Goal: Task Accomplishment & Management: Complete application form

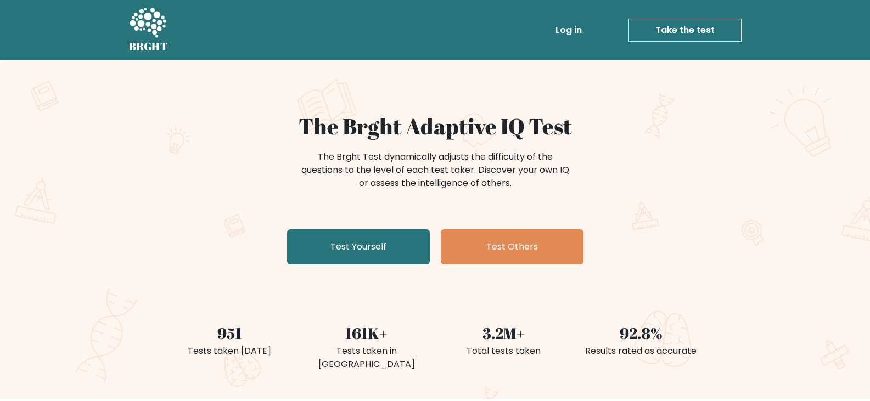
click at [710, 125] on div "The Brght Adaptive IQ Test The Brght Test dynamically adjusts the difficulty of…" at bounding box center [435, 229] width 870 height 339
click at [750, 111] on div "The Brght Adaptive IQ Test The Brght Test dynamically adjusts the difficulty of…" at bounding box center [435, 229] width 870 height 339
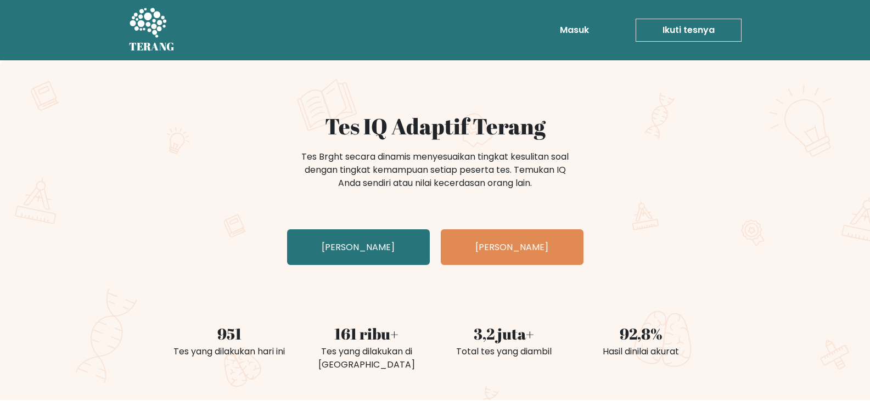
drag, startPoint x: 826, startPoint y: 1, endPoint x: 638, endPoint y: 175, distance: 255.9
click at [638, 175] on div "Tes Brght secara dinamis menyesuaikan tingkat kesulitan soal dengan tingkat kem…" at bounding box center [435, 175] width 439 height 55
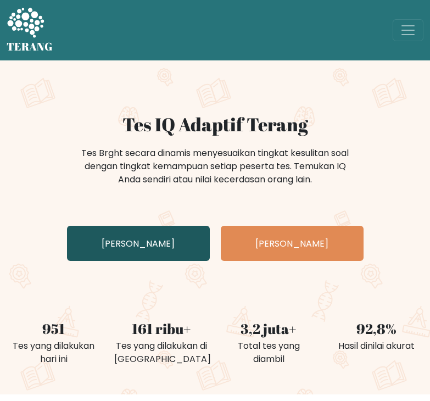
click at [139, 249] on font "Uji Diri Anda" at bounding box center [138, 243] width 73 height 13
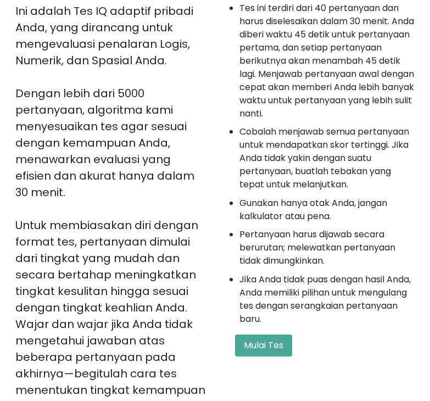
scroll to position [179, 0]
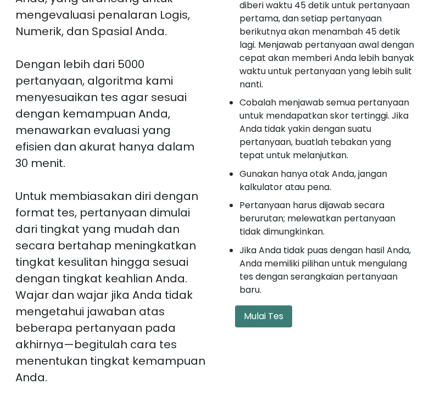
click at [264, 306] on button "Mulai Tes" at bounding box center [263, 316] width 57 height 22
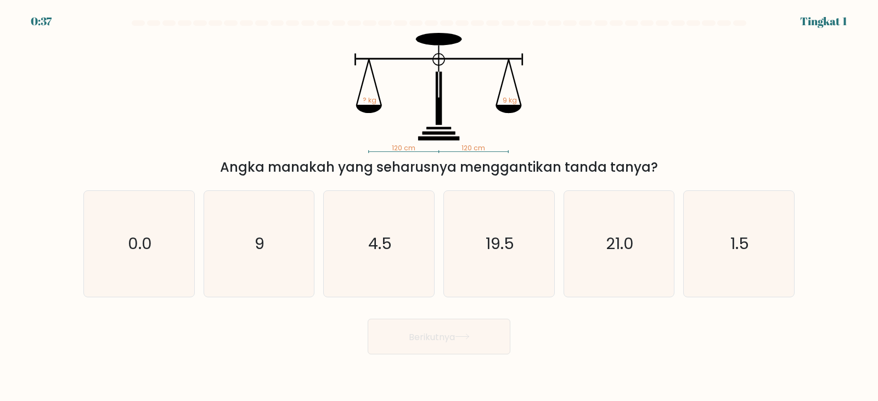
click at [437, 104] on div "120 cm 120 cm ? kg 9 kg Angka manakah yang seharusnya menggantikan tanda tanya?" at bounding box center [439, 105] width 724 height 144
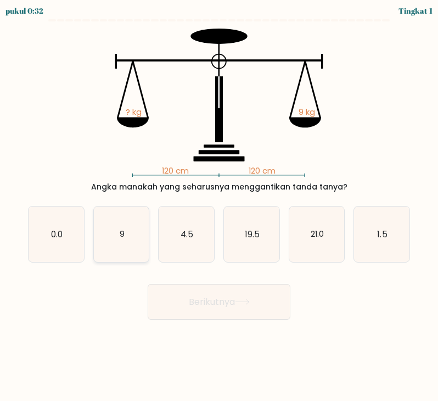
click at [134, 238] on icon "9" at bounding box center [121, 233] width 55 height 55
click at [219, 206] on input "B. 9" at bounding box center [219, 202] width 1 height 5
radio input "true"
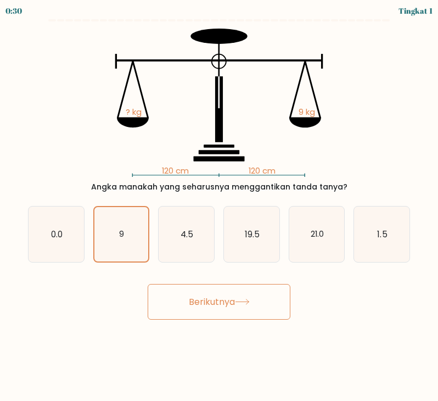
click at [216, 296] on font "Berikutnya" at bounding box center [212, 301] width 46 height 13
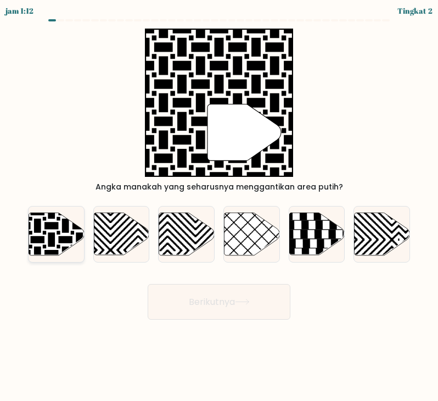
click at [78, 243] on icon at bounding box center [37, 211] width 111 height 111
click at [219, 206] on input "A." at bounding box center [219, 202] width 1 height 5
radio input "true"
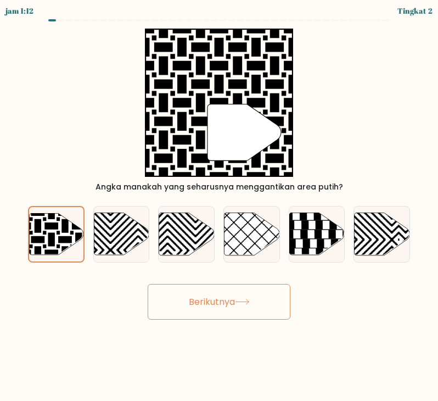
click at [226, 306] on font "Berikutnya" at bounding box center [212, 301] width 46 height 13
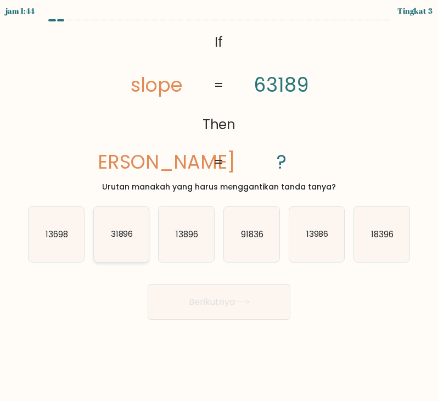
click at [126, 223] on icon "31896" at bounding box center [121, 233] width 55 height 55
click at [219, 206] on input "B. 31896" at bounding box center [219, 202] width 1 height 5
radio input "true"
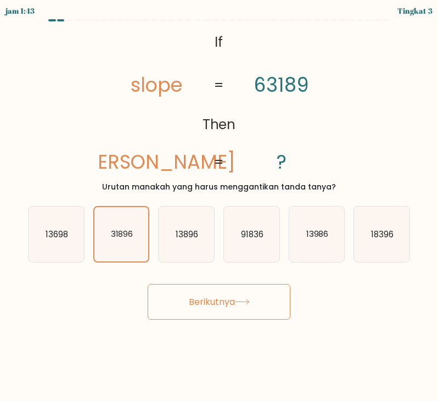
click at [201, 299] on font "Berikutnya" at bounding box center [212, 301] width 46 height 13
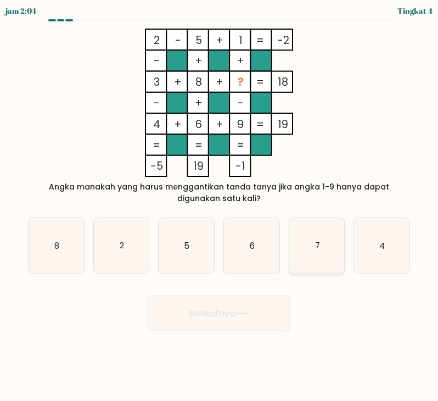
click at [308, 231] on icon "7" at bounding box center [316, 245] width 55 height 55
click at [220, 206] on input "Dan. 7" at bounding box center [219, 202] width 1 height 5
radio input "true"
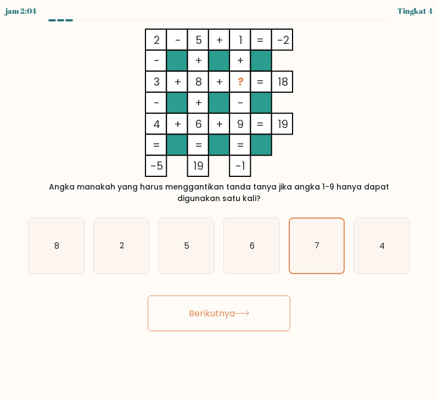
click at [286, 308] on button "Berikutnya" at bounding box center [219, 313] width 143 height 36
click at [273, 311] on button "Berikutnya" at bounding box center [219, 313] width 143 height 36
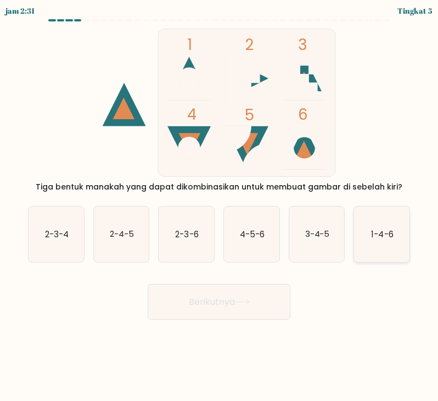
click at [381, 233] on text "1-4-6" at bounding box center [383, 234] width 22 height 12
click at [220, 206] on input "F. 1-4-6" at bounding box center [219, 202] width 1 height 5
radio input "true"
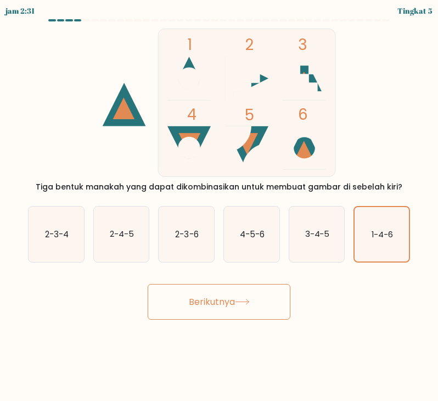
click at [246, 306] on button "Berikutnya" at bounding box center [219, 302] width 143 height 36
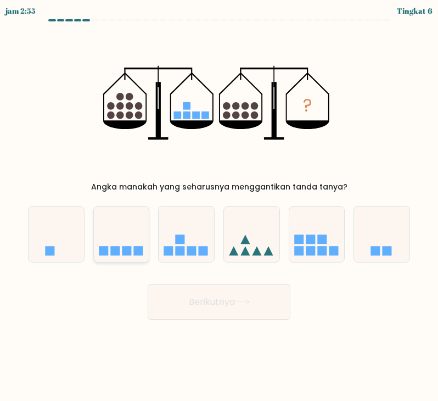
click at [121, 250] on icon at bounding box center [121, 234] width 55 height 46
click at [219, 206] on input "B." at bounding box center [219, 202] width 1 height 5
radio input "true"
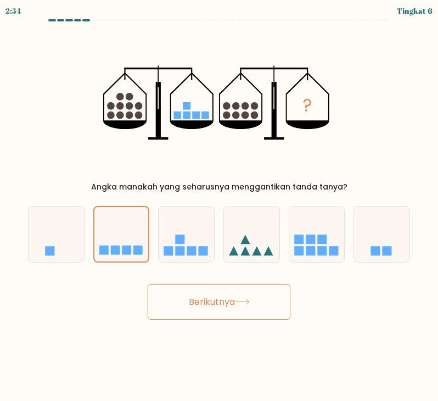
click at [226, 299] on font "Berikutnya" at bounding box center [212, 301] width 46 height 13
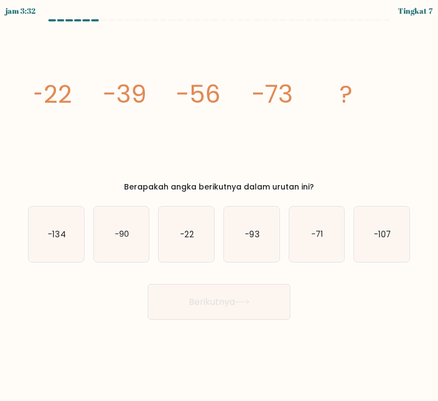
click at [240, 110] on icon "image/svg+xml -22 -39 -56 -73 ?" at bounding box center [219, 103] width 369 height 148
click at [115, 253] on icon "-90" at bounding box center [121, 233] width 55 height 55
click at [219, 206] on input "B. -90" at bounding box center [219, 202] width 1 height 5
radio input "true"
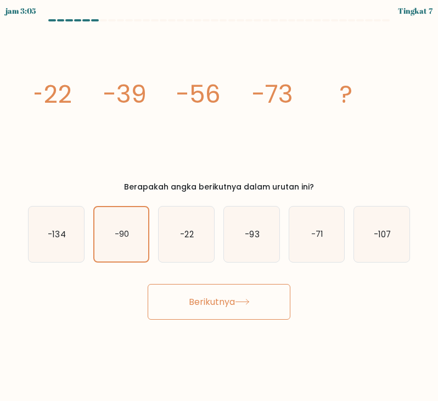
click at [217, 311] on button "Berikutnya" at bounding box center [219, 302] width 143 height 36
click at [221, 300] on font "Berikutnya" at bounding box center [212, 301] width 46 height 13
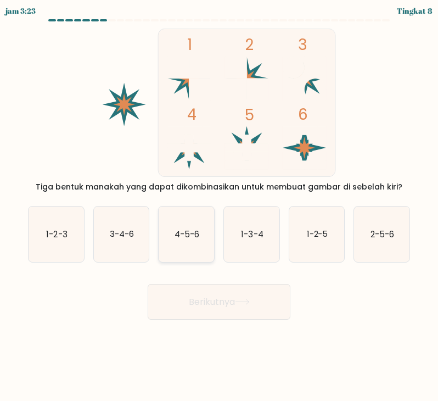
click at [177, 237] on text "4-5-6" at bounding box center [187, 234] width 25 height 12
click at [219, 206] on input "C. 4-5-6" at bounding box center [219, 202] width 1 height 5
radio input "true"
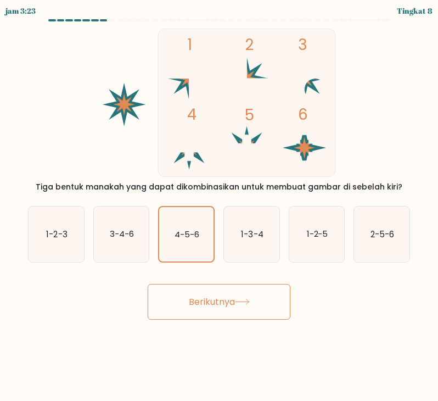
click at [213, 293] on button "Berikutnya" at bounding box center [219, 302] width 143 height 36
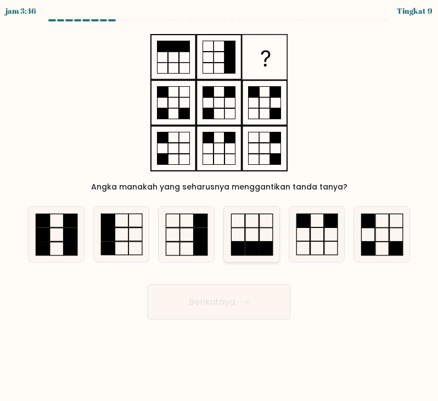
click at [240, 222] on icon at bounding box center [251, 233] width 55 height 55
click at [220, 206] on input "D." at bounding box center [219, 202] width 1 height 5
radio input "true"
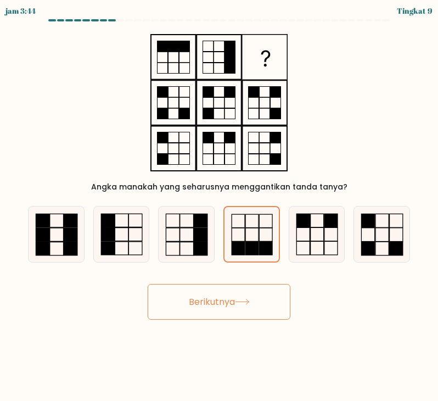
click at [250, 286] on button "Berikutnya" at bounding box center [219, 302] width 143 height 36
click at [252, 295] on button "Berikutnya" at bounding box center [219, 302] width 143 height 36
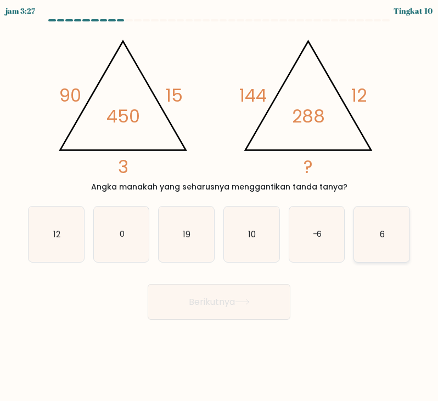
click at [376, 226] on icon "6" at bounding box center [381, 233] width 55 height 55
click at [220, 206] on input "F. 6" at bounding box center [219, 202] width 1 height 5
radio input "true"
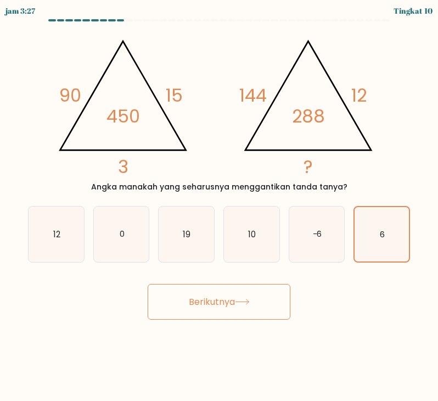
click at [217, 305] on font "Berikutnya" at bounding box center [212, 301] width 46 height 13
click at [217, 304] on font "Berikutnya" at bounding box center [212, 301] width 46 height 13
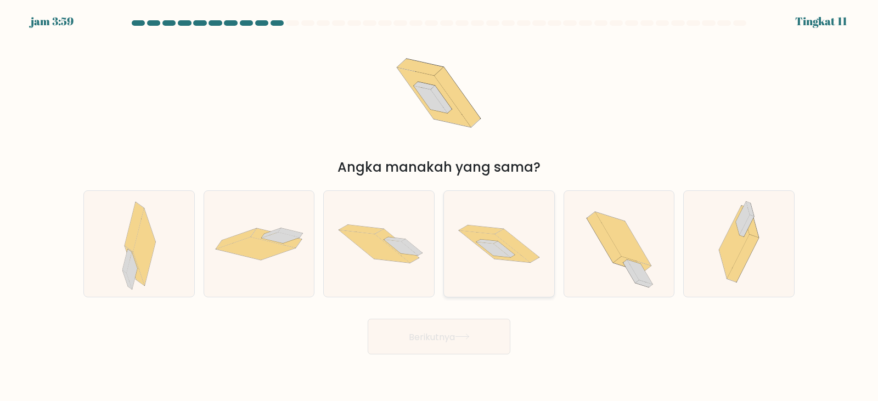
click at [437, 238] on icon at bounding box center [499, 243] width 110 height 73
click at [437, 206] on input "D." at bounding box center [439, 203] width 1 height 5
radio input "true"
click at [437, 338] on icon at bounding box center [462, 337] width 15 height 6
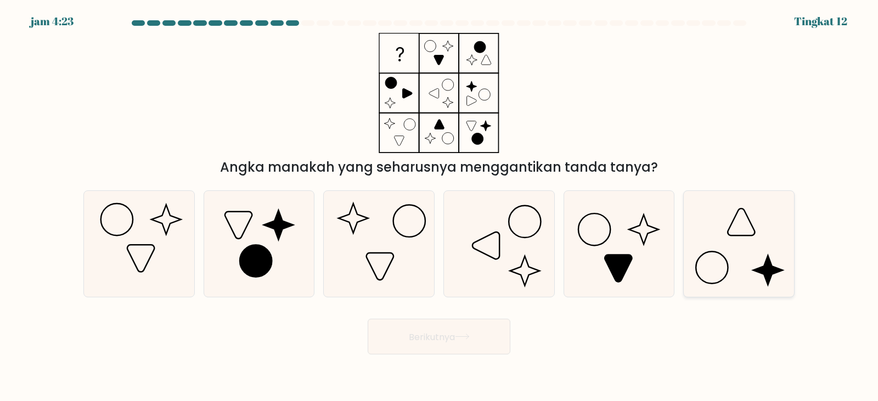
click at [437, 250] on icon at bounding box center [739, 244] width 106 height 106
click at [437, 206] on input "F." at bounding box center [439, 203] width 1 height 5
radio input "true"
click at [437, 338] on font "Berikutnya" at bounding box center [432, 336] width 46 height 13
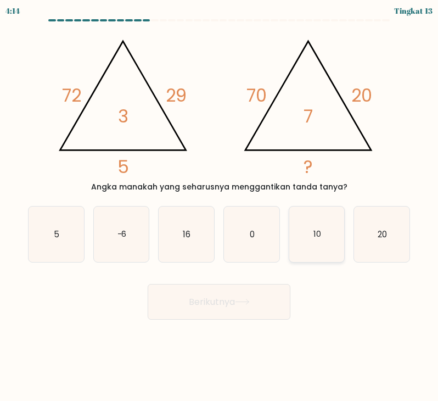
click at [322, 234] on icon "10" at bounding box center [316, 233] width 55 height 55
click at [220, 206] on input "Dan. 10" at bounding box center [219, 202] width 1 height 5
radio input "true"
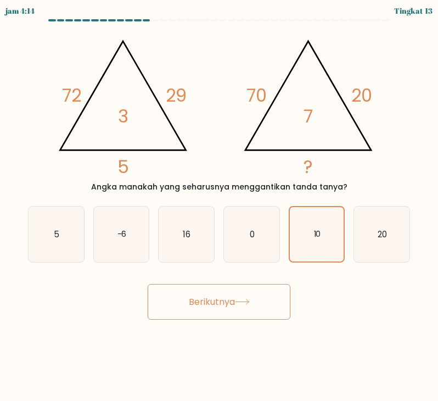
click at [276, 306] on button "Berikutnya" at bounding box center [219, 302] width 143 height 36
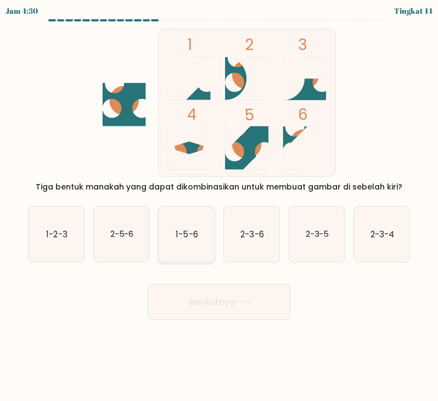
click at [199, 227] on icon "1-5-6" at bounding box center [186, 233] width 55 height 55
click at [219, 206] on input "C. 1-5-6" at bounding box center [219, 202] width 1 height 5
radio input "true"
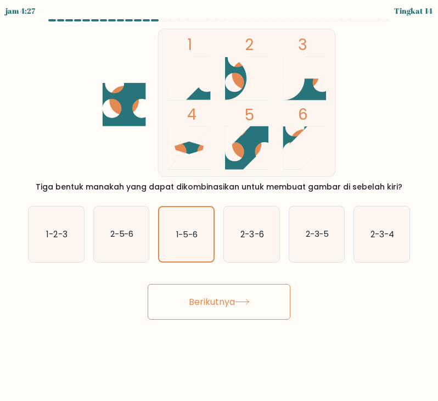
click at [235, 298] on font "Berikutnya" at bounding box center [212, 301] width 46 height 13
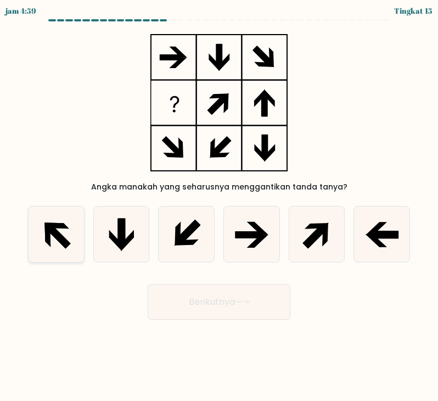
click at [66, 231] on icon at bounding box center [56, 233] width 55 height 55
click at [219, 206] on input "A." at bounding box center [219, 202] width 1 height 5
radio input "true"
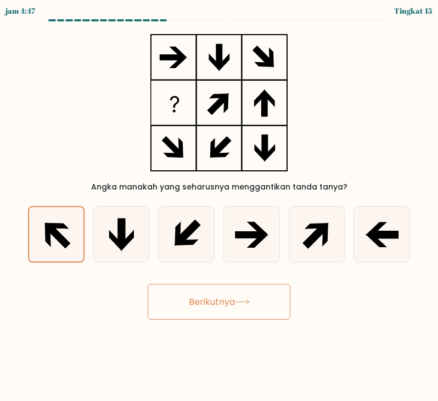
click at [248, 292] on button "Berikutnya" at bounding box center [219, 302] width 143 height 36
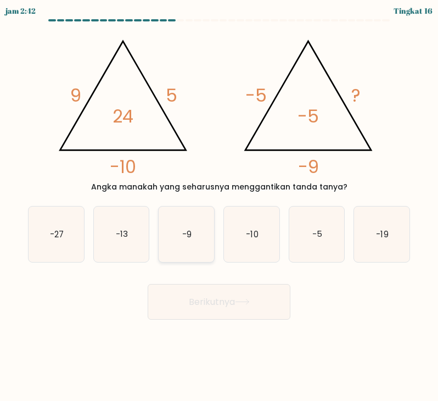
click at [171, 227] on icon "-9" at bounding box center [186, 233] width 55 height 55
click at [219, 206] on input "C. -9" at bounding box center [219, 202] width 1 height 5
radio input "true"
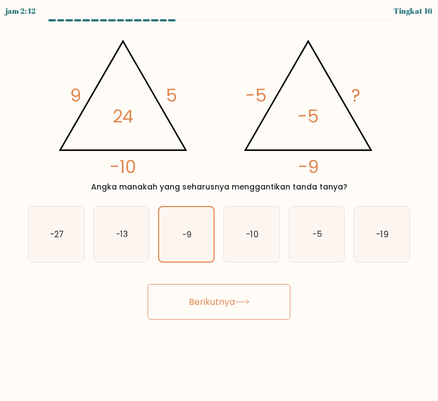
click at [248, 308] on button "Berikutnya" at bounding box center [219, 302] width 143 height 36
click at [317, 319] on div "Berikutnya" at bounding box center [218, 298] width 395 height 44
click at [244, 301] on icon at bounding box center [242, 302] width 15 height 6
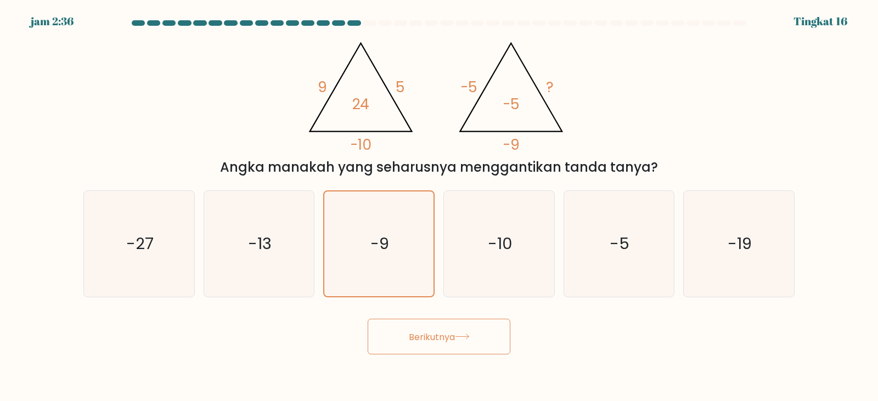
click at [437, 331] on button "Berikutnya" at bounding box center [439, 337] width 143 height 36
click at [272, 249] on icon "-13" at bounding box center [259, 244] width 106 height 106
click at [437, 206] on input "B. -13" at bounding box center [439, 203] width 1 height 5
radio input "true"
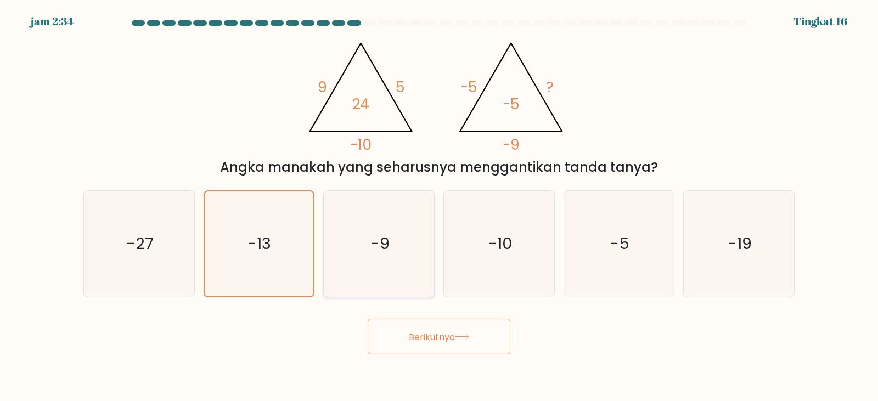
click at [371, 245] on text "-9" at bounding box center [379, 244] width 19 height 22
click at [437, 206] on input "C. -9" at bounding box center [439, 203] width 1 height 5
radio input "true"
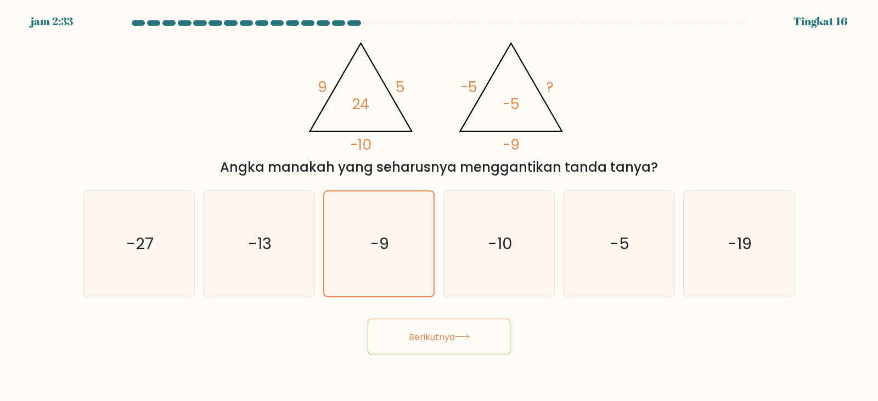
click at [437, 345] on button "Berikutnya" at bounding box center [439, 337] width 143 height 36
click at [437, 335] on font "Berikutnya" at bounding box center [432, 336] width 46 height 13
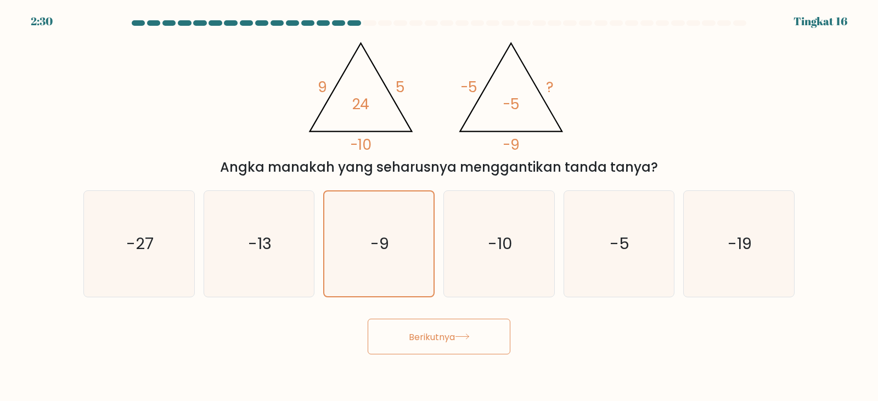
click at [437, 92] on div "@import url('https://fonts.googleapis.com/css?family=Abril+Fatface:400,100,100i…" at bounding box center [439, 105] width 724 height 144
click at [437, 331] on font "Berikutnya" at bounding box center [432, 336] width 46 height 13
click at [266, 232] on icon "-13" at bounding box center [259, 244] width 106 height 106
click at [437, 206] on input "B. -13" at bounding box center [439, 203] width 1 height 5
radio input "true"
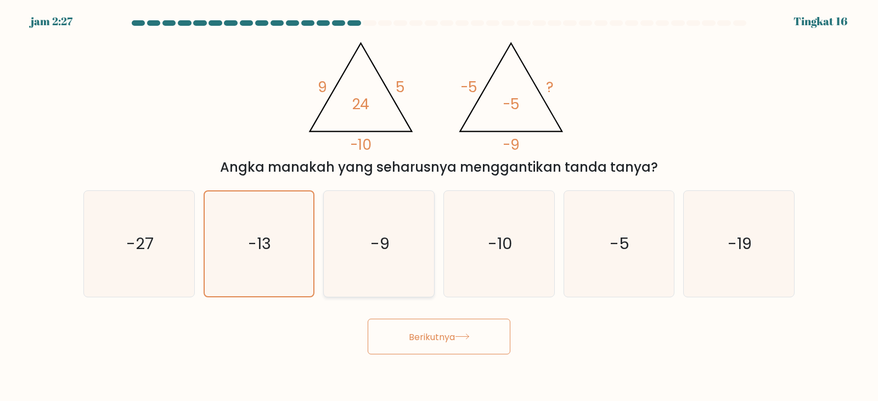
click at [380, 234] on text "-9" at bounding box center [379, 244] width 19 height 22
click at [437, 206] on input "C. -9" at bounding box center [439, 203] width 1 height 5
radio input "true"
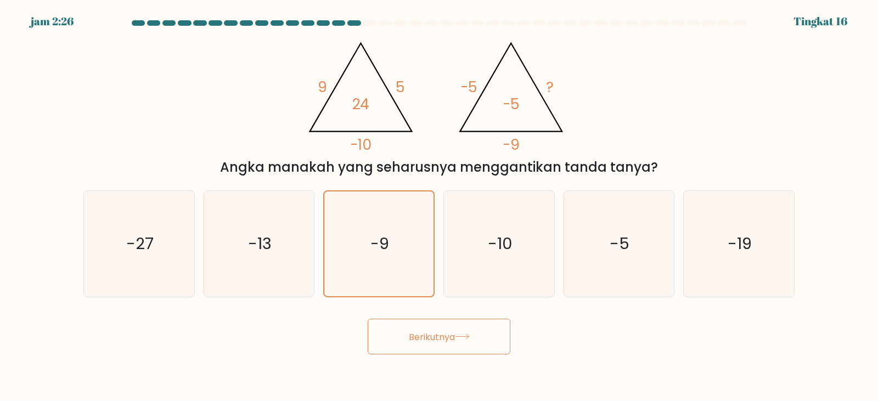
click at [436, 329] on button "Berikutnya" at bounding box center [439, 337] width 143 height 36
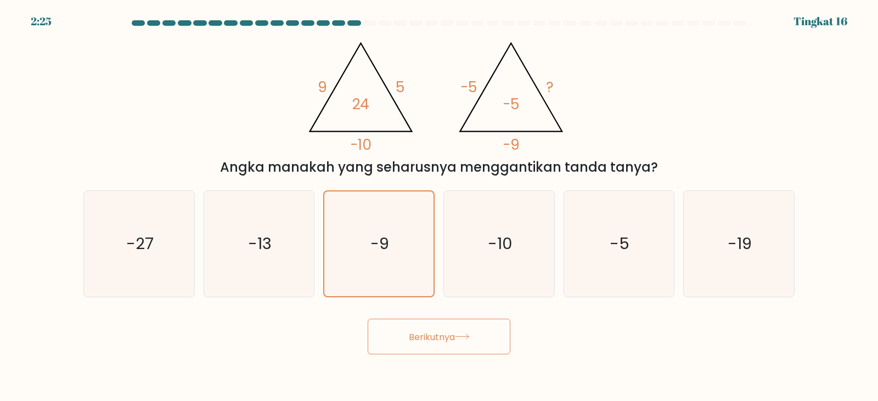
click at [436, 329] on button "Berikutnya" at bounding box center [439, 337] width 143 height 36
click at [437, 248] on icon "-10" at bounding box center [499, 244] width 106 height 106
click at [437, 206] on input "D. -10" at bounding box center [439, 203] width 1 height 5
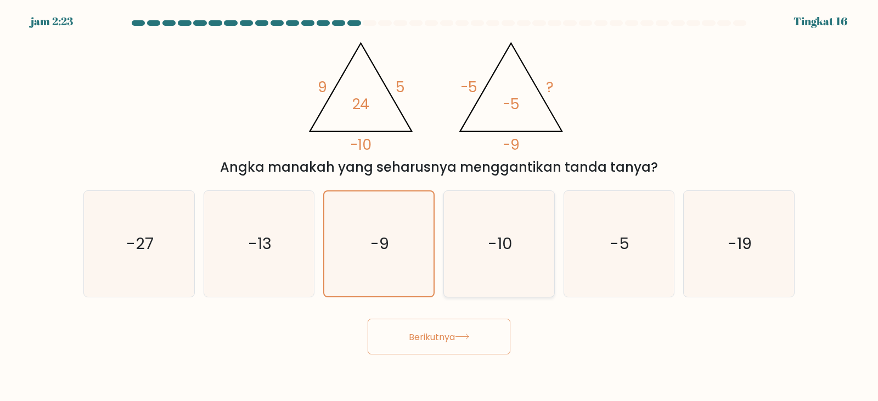
radio input "true"
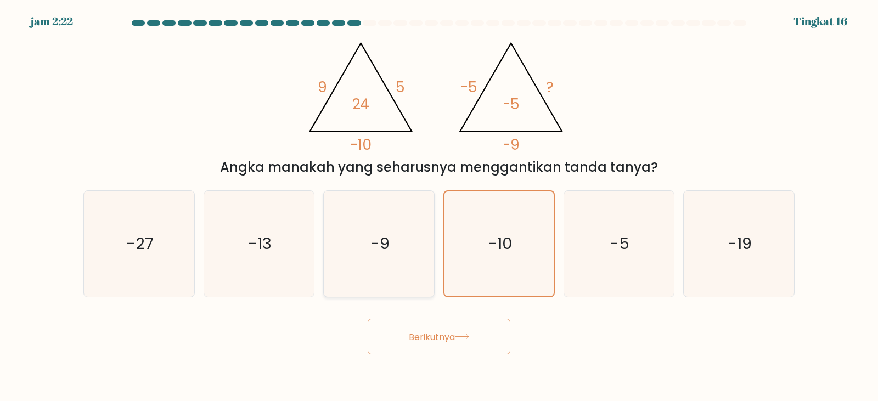
click at [369, 247] on icon "-9" at bounding box center [379, 244] width 106 height 106
click at [437, 206] on input "C. -9" at bounding box center [439, 203] width 1 height 5
radio input "true"
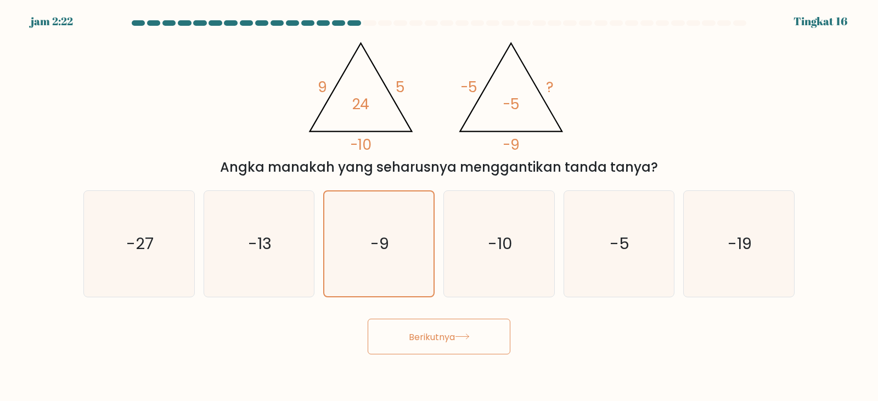
click at [432, 331] on font "Berikutnya" at bounding box center [432, 336] width 46 height 13
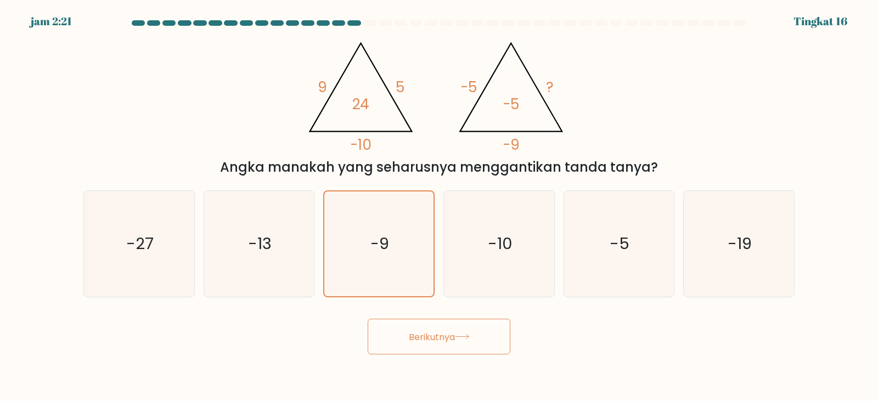
click at [432, 331] on font "Berikutnya" at bounding box center [432, 336] width 46 height 13
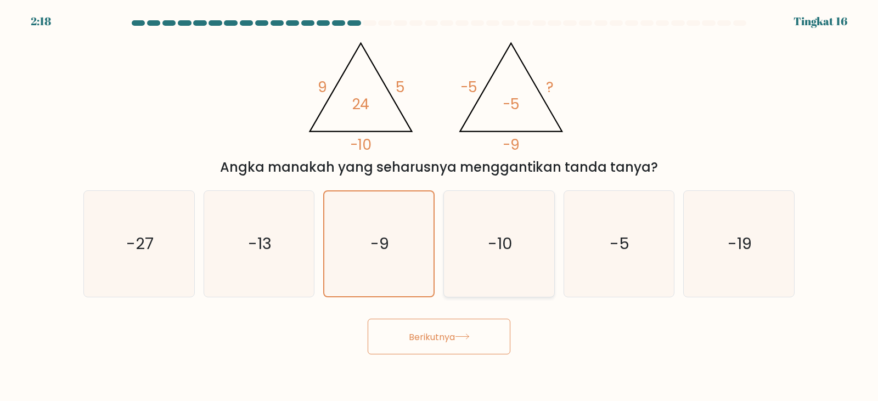
click at [437, 274] on icon "-10" at bounding box center [499, 244] width 106 height 106
click at [437, 206] on input "D. -10" at bounding box center [439, 203] width 1 height 5
radio input "true"
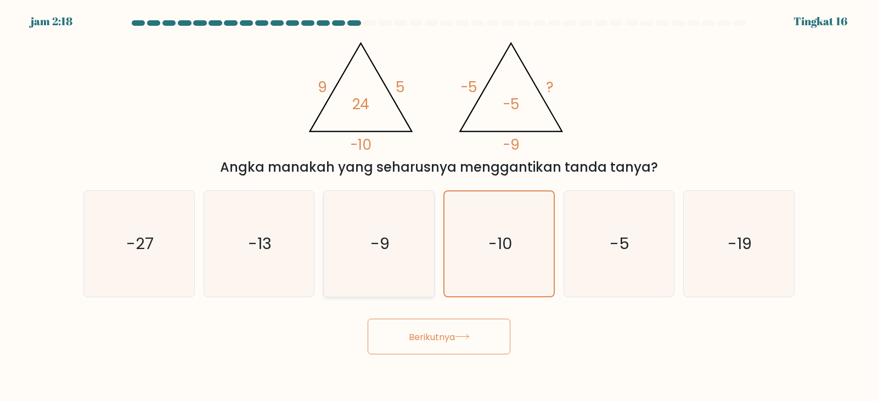
click at [409, 265] on icon "-9" at bounding box center [379, 244] width 106 height 106
click at [437, 206] on input "C. -9" at bounding box center [439, 203] width 1 height 5
radio input "true"
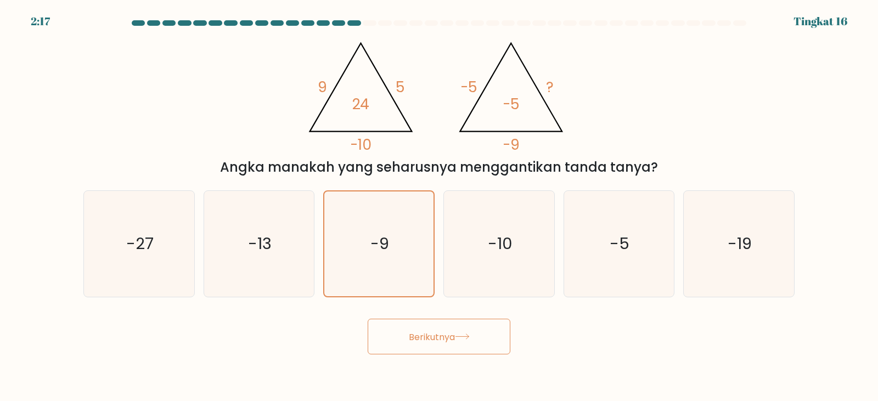
click at [429, 334] on font "Berikutnya" at bounding box center [432, 336] width 46 height 13
click at [437, 249] on icon "-10" at bounding box center [499, 244] width 106 height 106
click at [437, 206] on input "D. -10" at bounding box center [439, 203] width 1 height 5
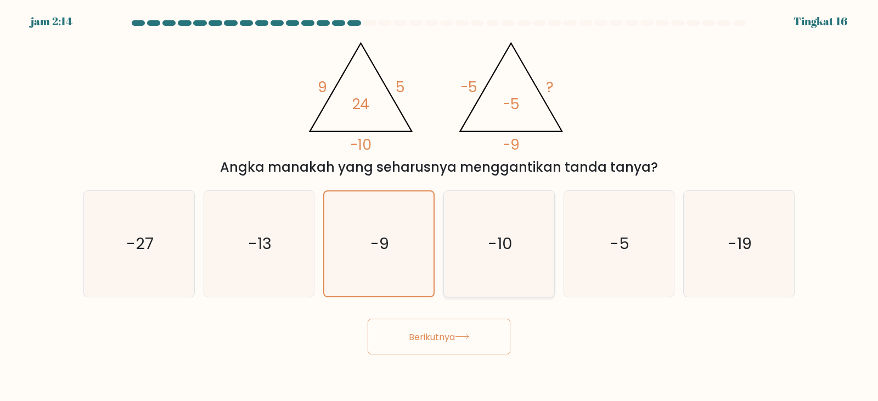
radio input "true"
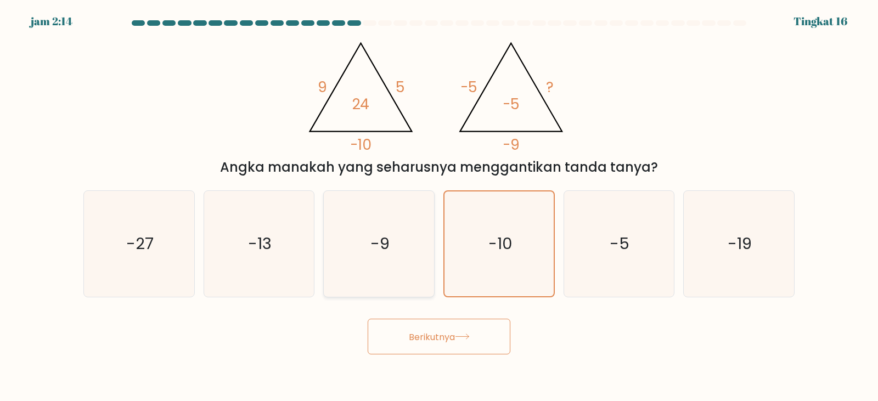
click at [393, 249] on icon "-9" at bounding box center [379, 244] width 106 height 106
click at [437, 206] on input "C. -9" at bounding box center [439, 203] width 1 height 5
radio input "true"
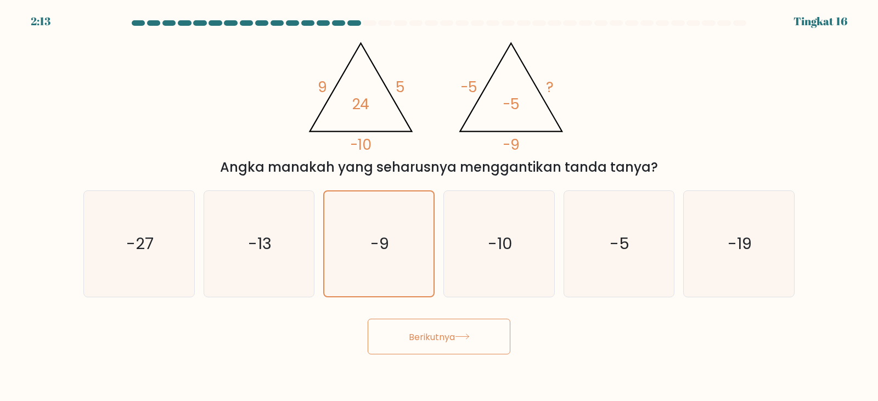
click at [430, 324] on button "Berikutnya" at bounding box center [439, 337] width 143 height 36
click at [430, 328] on button "Berikutnya" at bounding box center [439, 337] width 143 height 36
click at [430, 329] on button "Berikutnya" at bounding box center [439, 337] width 143 height 36
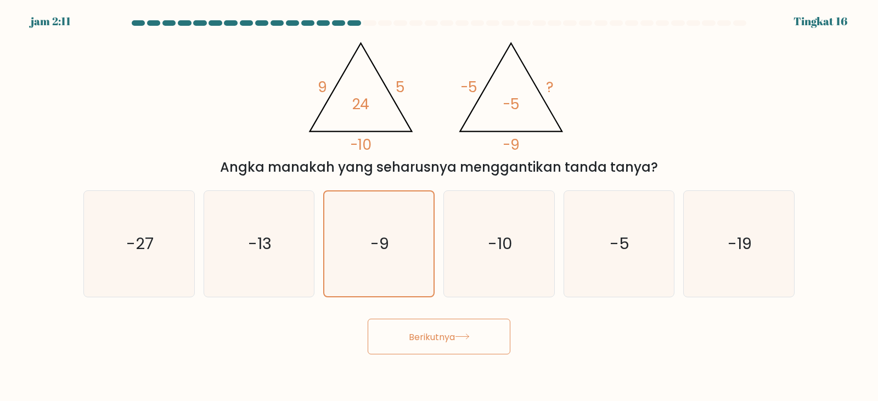
click at [430, 329] on button "Berikutnya" at bounding box center [439, 337] width 143 height 36
